Goal: Task Accomplishment & Management: Complete application form

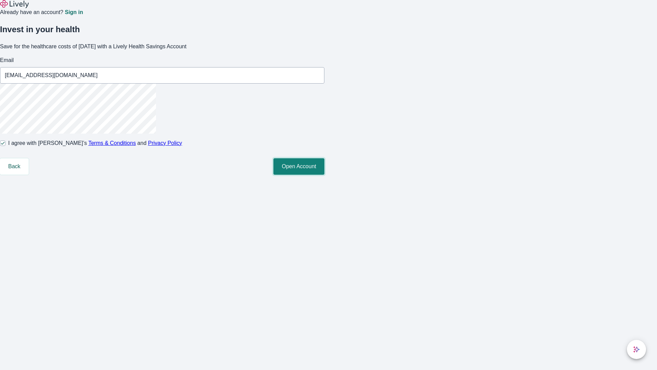
click at [325, 175] on button "Open Account" at bounding box center [299, 166] width 51 height 16
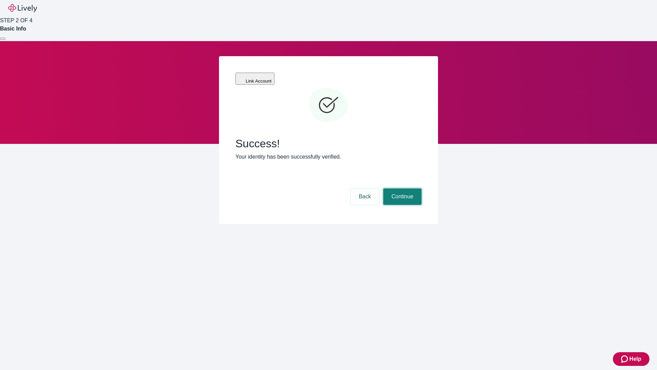
click at [402, 188] on button "Continue" at bounding box center [402, 196] width 38 height 16
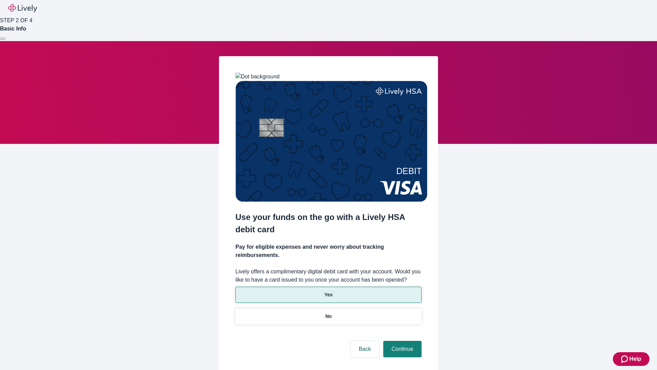
click at [328, 291] on p "Yes" at bounding box center [329, 294] width 8 height 7
click at [402, 341] on button "Continue" at bounding box center [402, 349] width 38 height 16
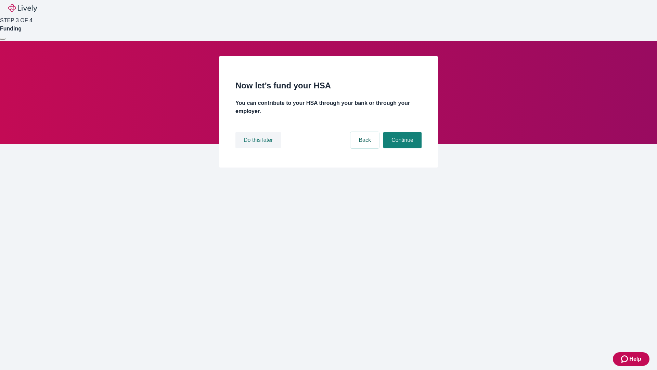
click at [259, 148] on button "Do this later" at bounding box center [259, 140] width 46 height 16
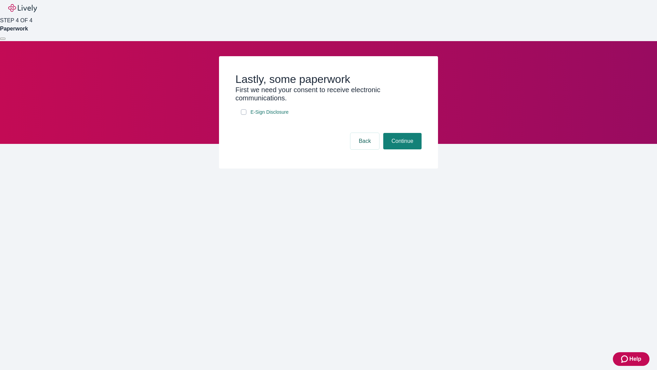
click at [244, 115] on input "E-Sign Disclosure" at bounding box center [243, 111] width 5 height 5
checkbox input "true"
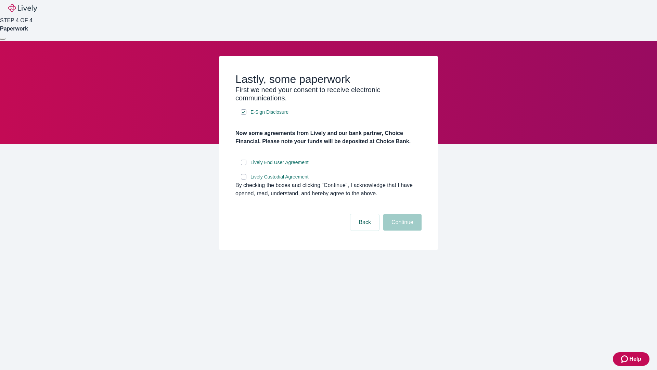
click at [244, 165] on input "Lively End User Agreement" at bounding box center [243, 162] width 5 height 5
checkbox input "true"
click at [244, 179] on input "Lively Custodial Agreement" at bounding box center [243, 176] width 5 height 5
checkbox input "true"
click at [402, 230] on button "Continue" at bounding box center [402, 222] width 38 height 16
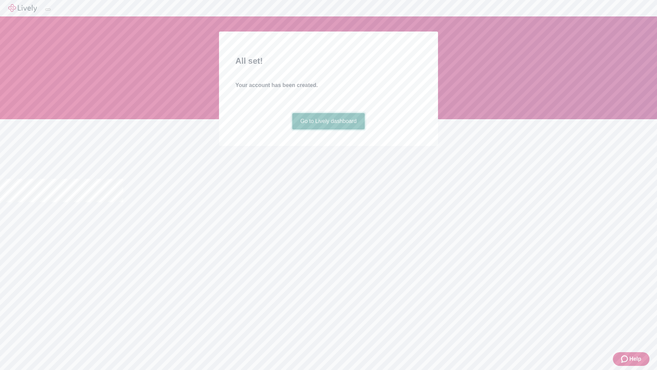
click at [328, 129] on link "Go to Lively dashboard" at bounding box center [328, 121] width 73 height 16
